Goal: Information Seeking & Learning: Learn about a topic

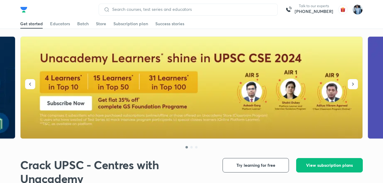
scroll to position [159, 0]
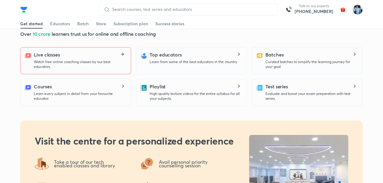
click at [122, 53] on icon at bounding box center [122, 54] width 7 height 3
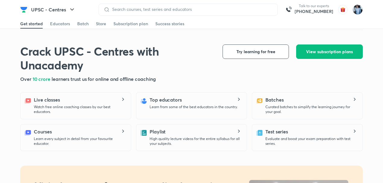
scroll to position [321, 0]
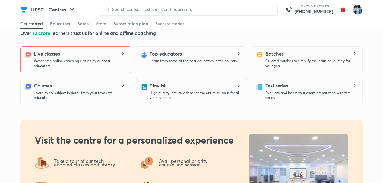
click at [122, 52] on icon at bounding box center [123, 53] width 2 height 3
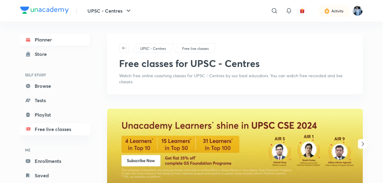
click at [53, 39] on link "Planner" at bounding box center [55, 40] width 70 height 12
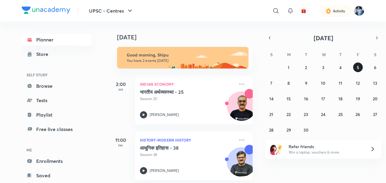
click at [359, 66] on button "5" at bounding box center [358, 68] width 10 height 10
click at [342, 67] on button "4" at bounding box center [340, 68] width 10 height 10
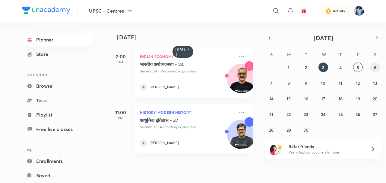
click at [375, 65] on abbr "6" at bounding box center [375, 68] width 2 height 6
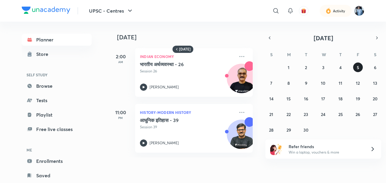
click at [358, 66] on abbr "5" at bounding box center [357, 68] width 2 height 6
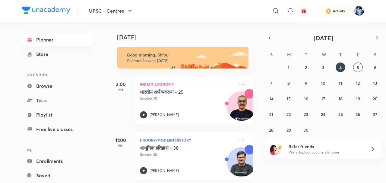
click at [241, 156] on img at bounding box center [241, 165] width 29 height 29
